Goal: Submit feedback/report problem

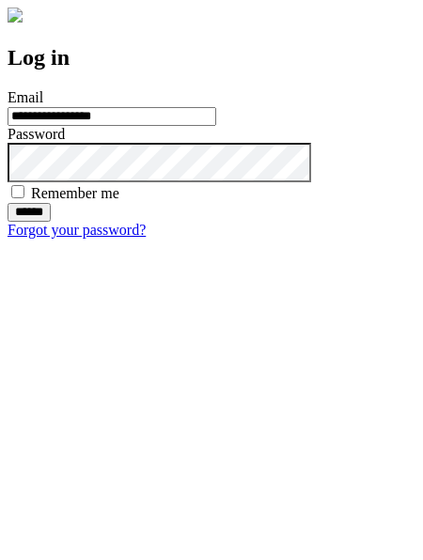
type input "**********"
click at [51, 222] on input "******" at bounding box center [29, 212] width 43 height 19
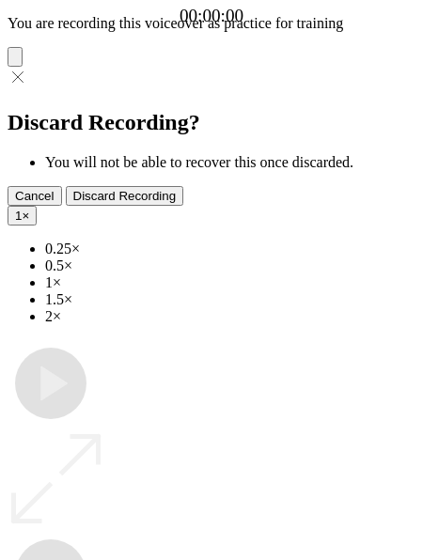
type input "**********"
